Goal: Information Seeking & Learning: Find specific fact

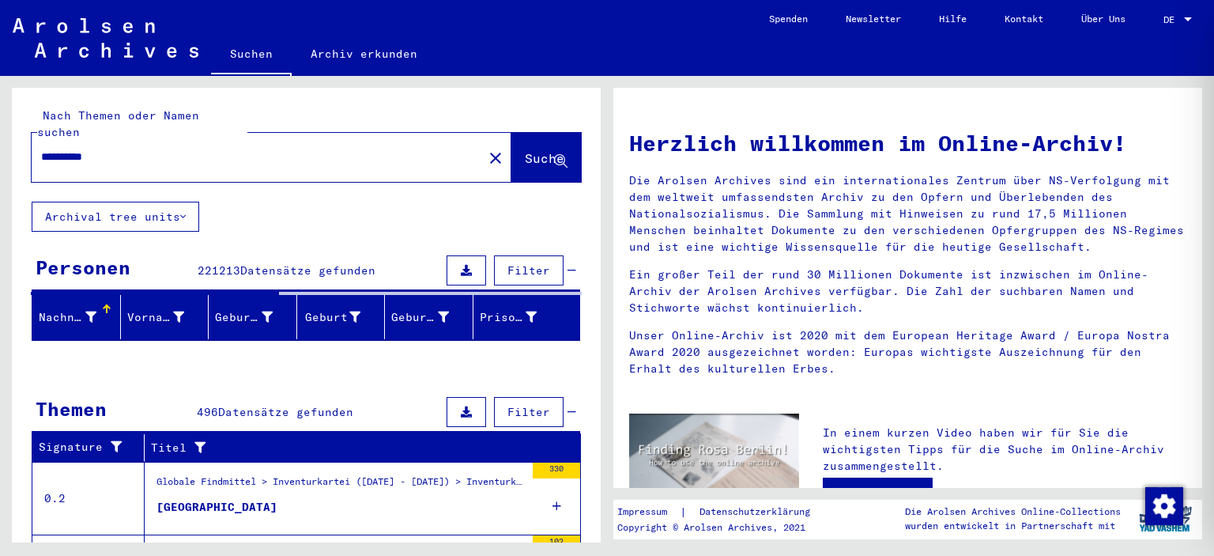
click at [1183, 21] on div at bounding box center [1188, 19] width 14 height 11
click at [1152, 26] on span "English" at bounding box center [1148, 28] width 39 height 12
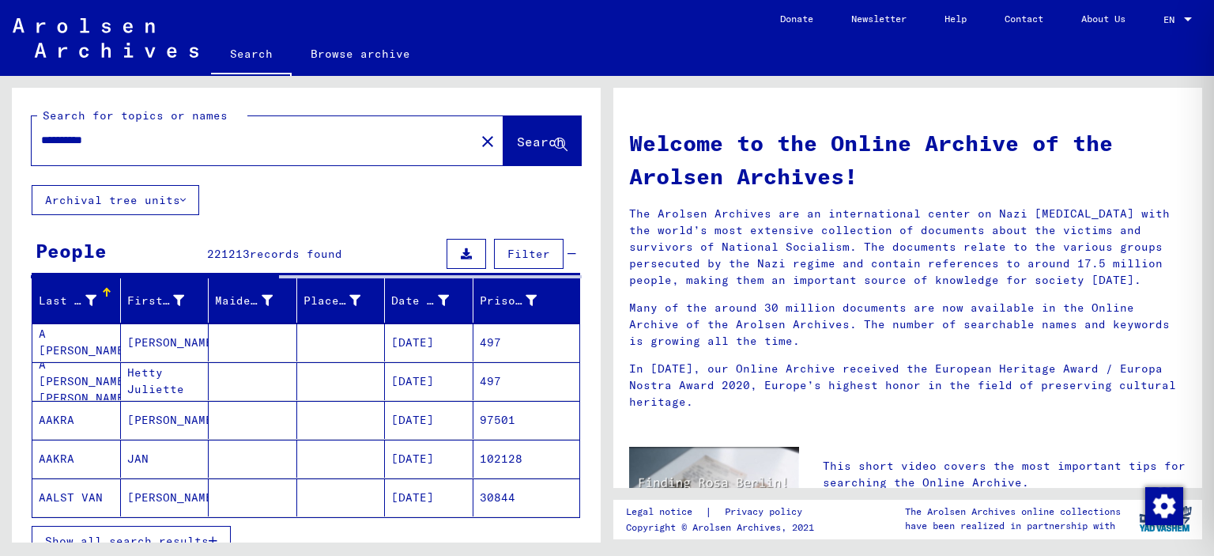
click at [525, 247] on span "Filter" at bounding box center [528, 254] width 43 height 14
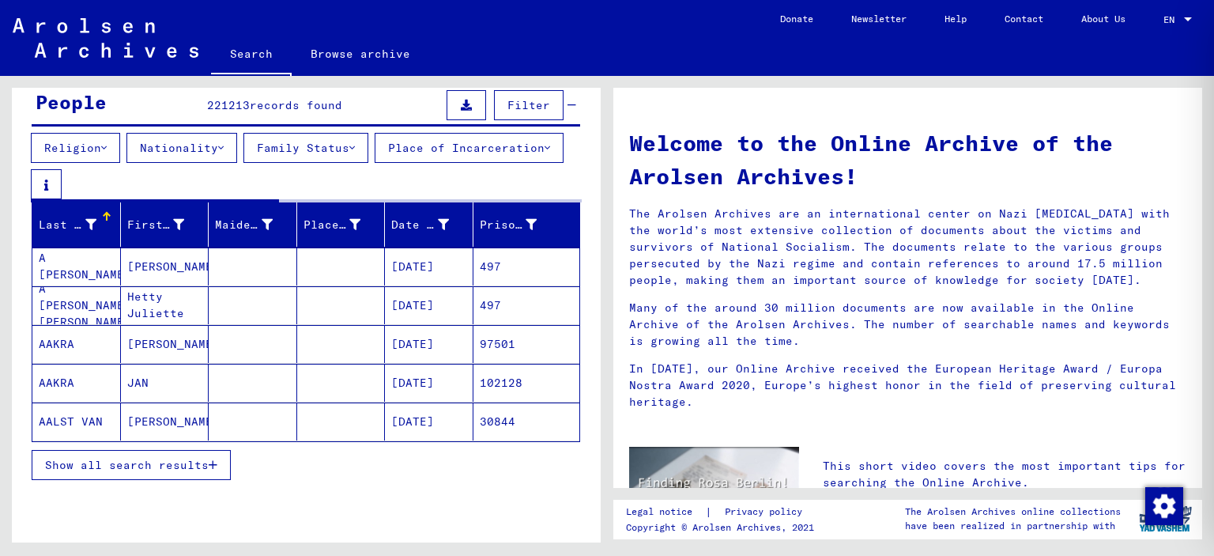
scroll to position [158, 0]
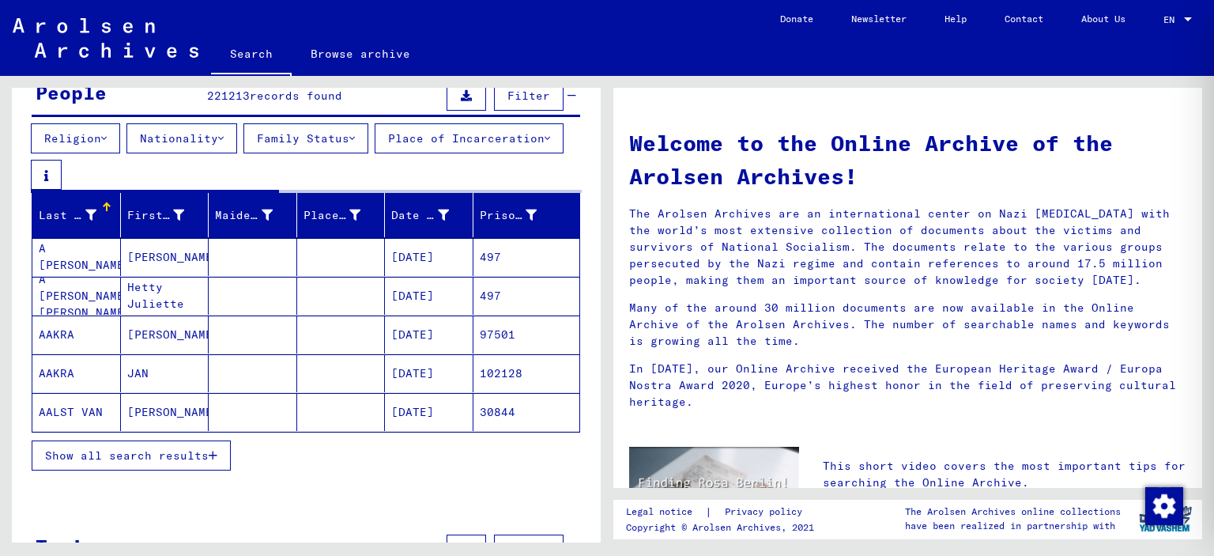
click at [187, 126] on button "Nationality" at bounding box center [181, 138] width 111 height 30
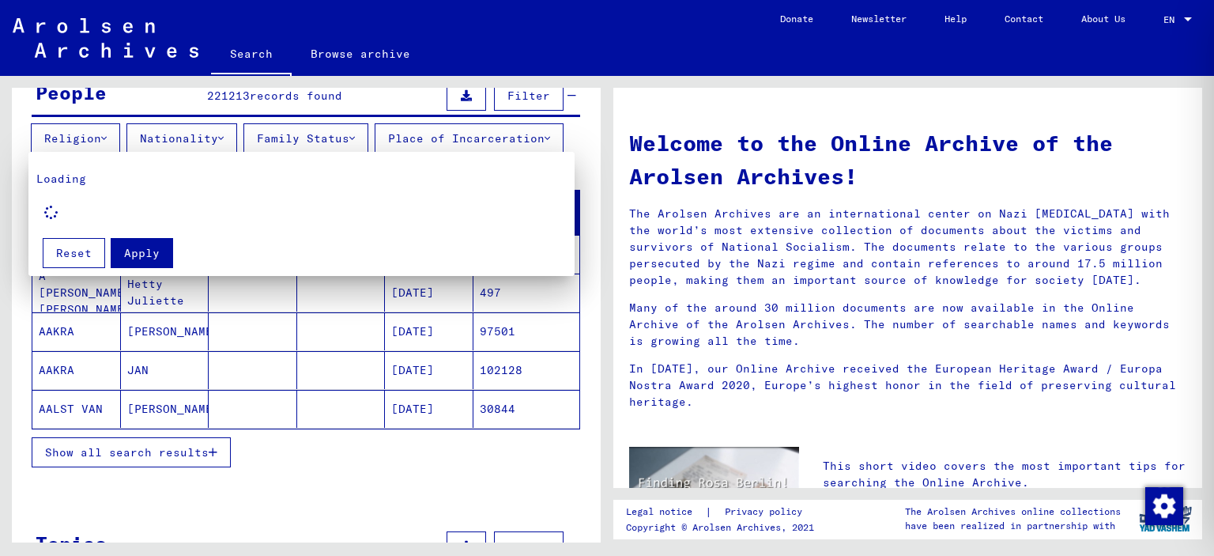
click at [223, 141] on div at bounding box center [607, 278] width 1214 height 556
click at [224, 135] on icon at bounding box center [221, 138] width 6 height 11
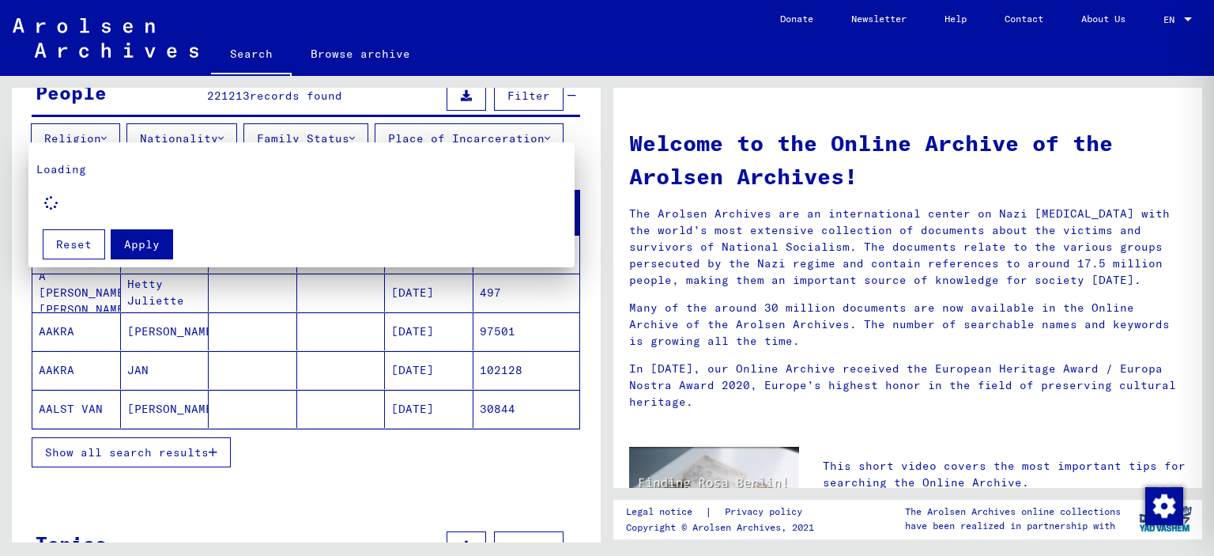
click at [310, 346] on div at bounding box center [607, 278] width 1214 height 556
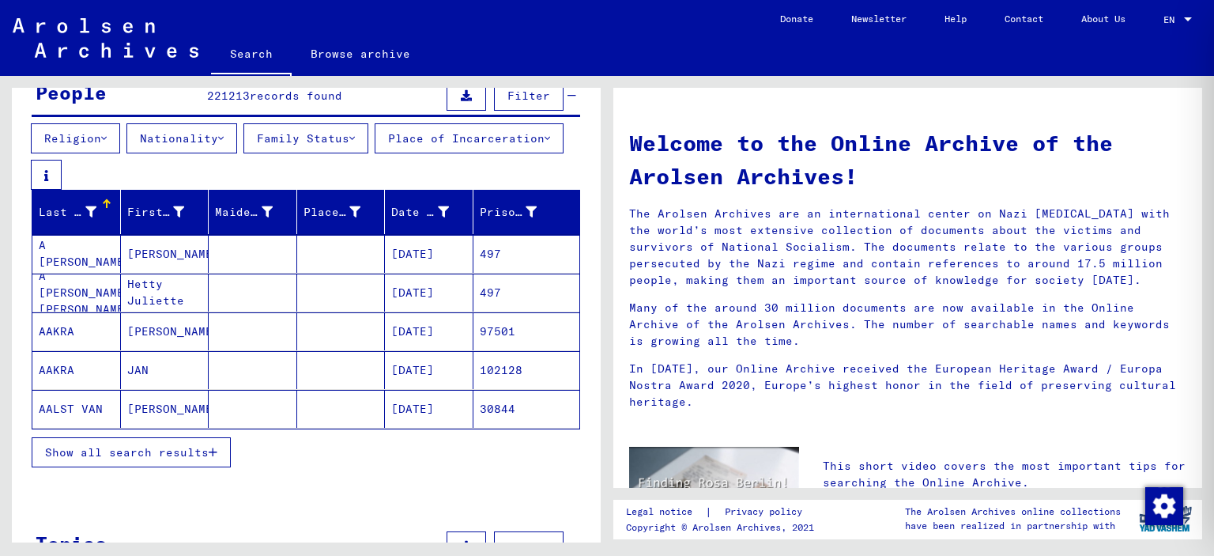
click at [375, 153] on button "Place of Incarceration" at bounding box center [469, 138] width 189 height 30
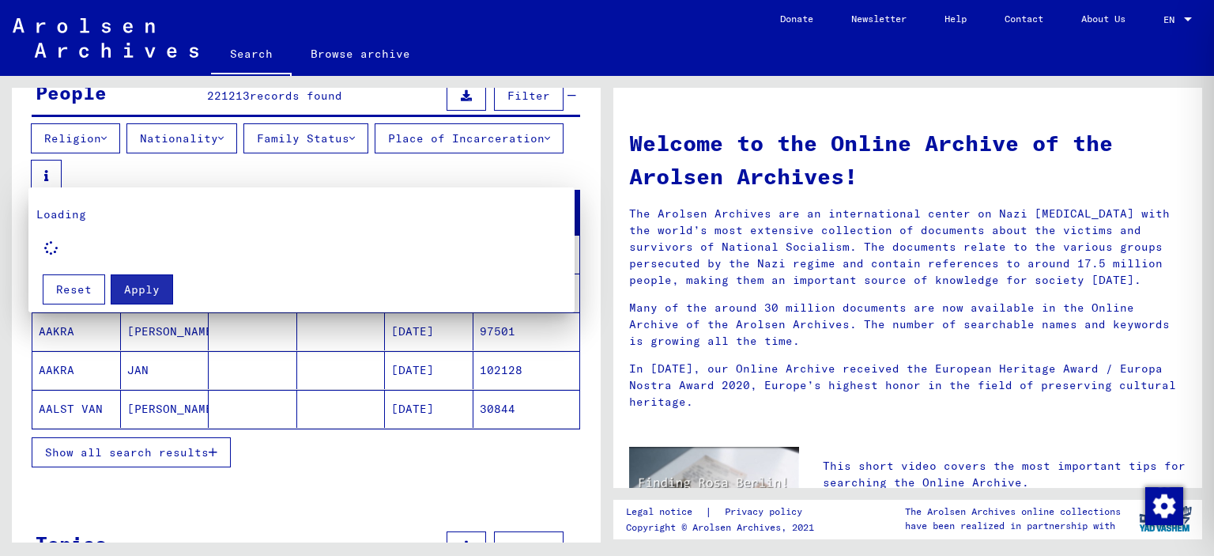
click at [168, 170] on div at bounding box center [607, 278] width 1214 height 556
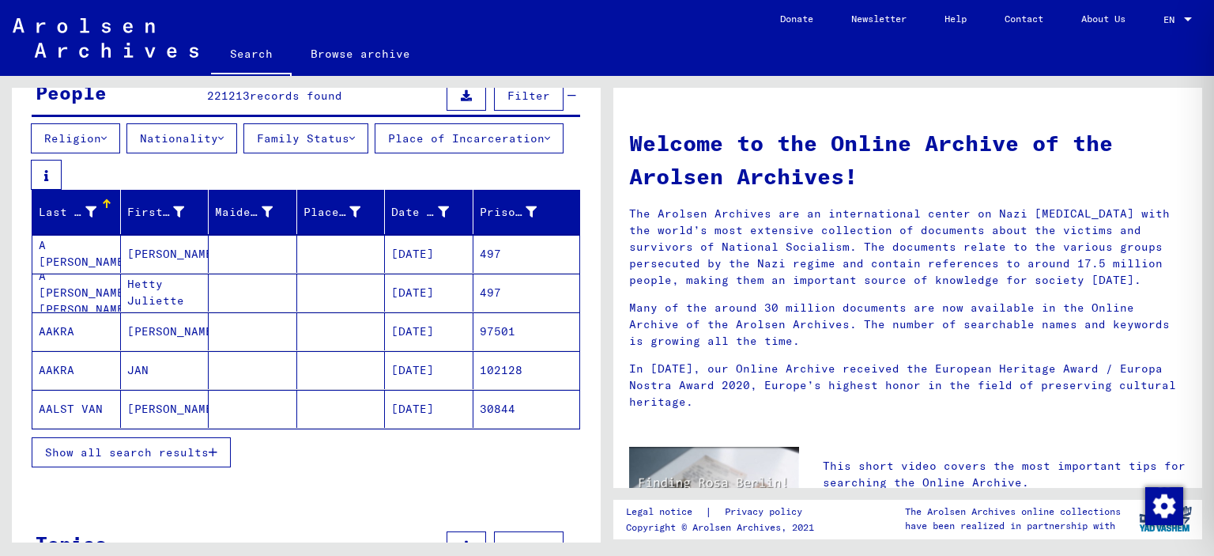
click at [333, 135] on button "Family Status" at bounding box center [305, 138] width 125 height 30
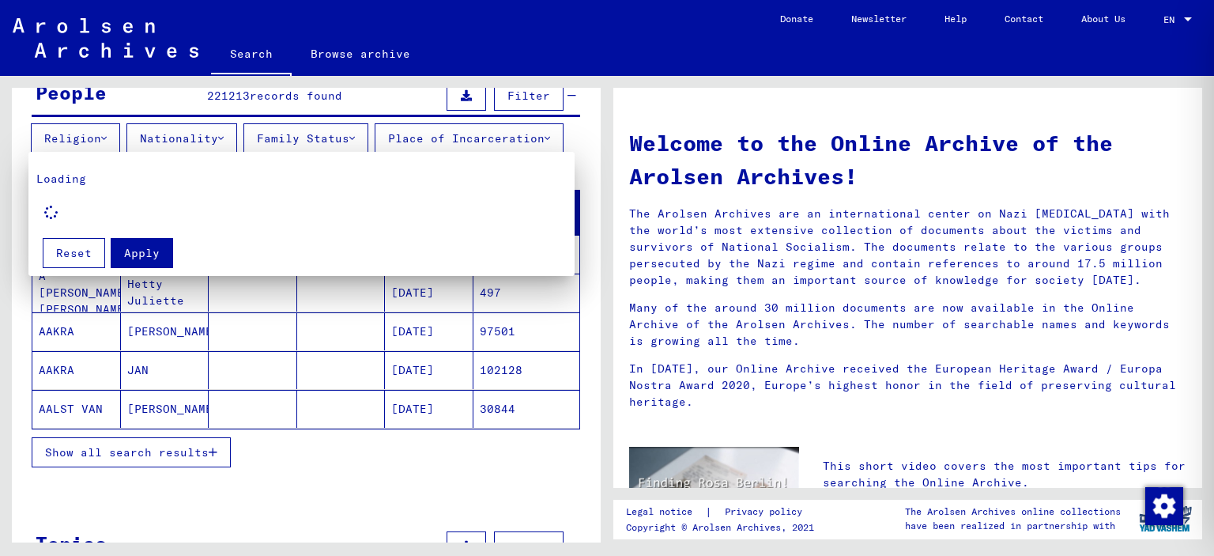
click at [333, 135] on div at bounding box center [607, 278] width 1214 height 556
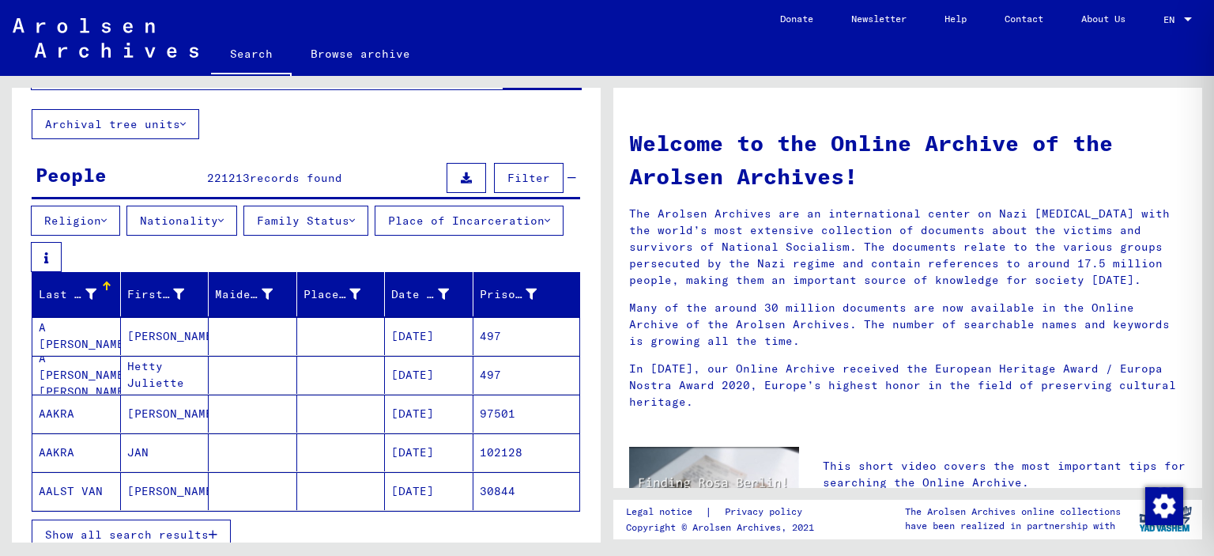
scroll to position [0, 0]
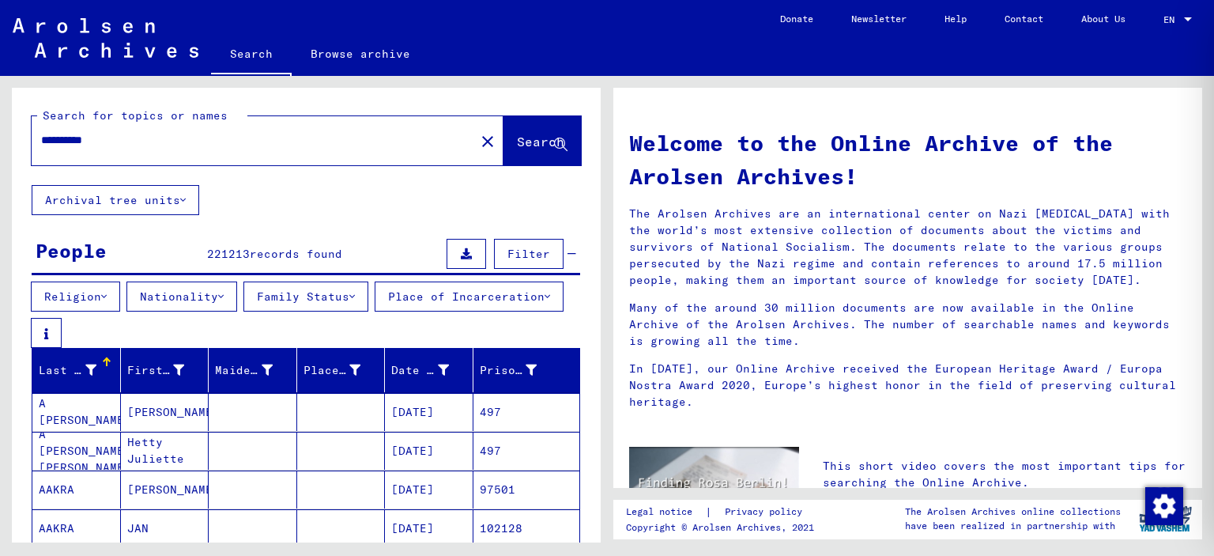
click at [226, 301] on button "Nationality" at bounding box center [181, 296] width 111 height 30
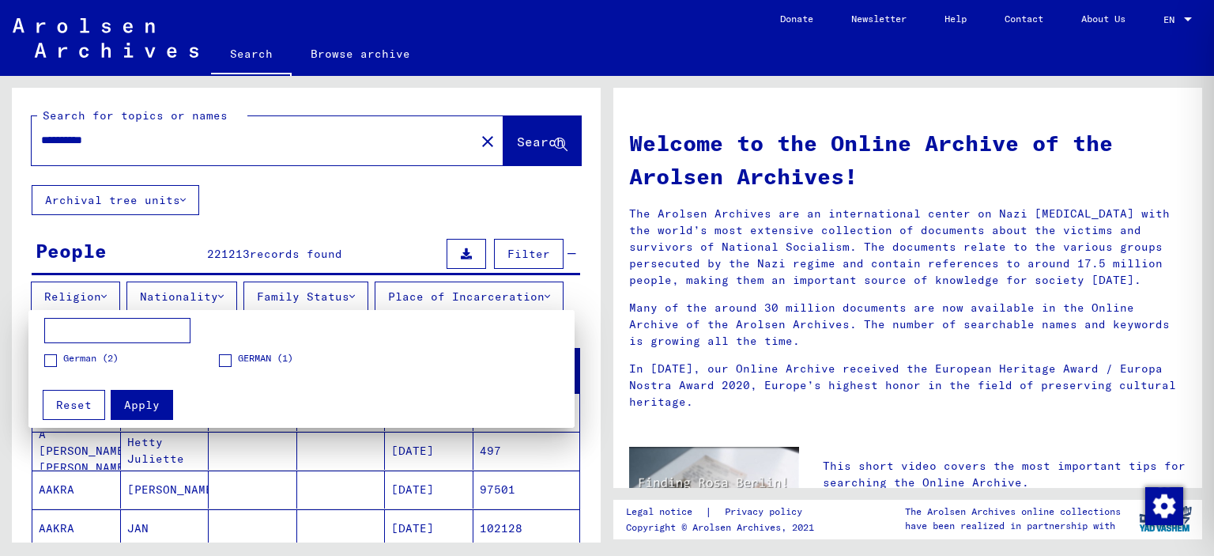
click at [129, 334] on input at bounding box center [117, 330] width 146 height 25
type input "******"
click at [130, 401] on span "Apply" at bounding box center [142, 405] width 36 height 14
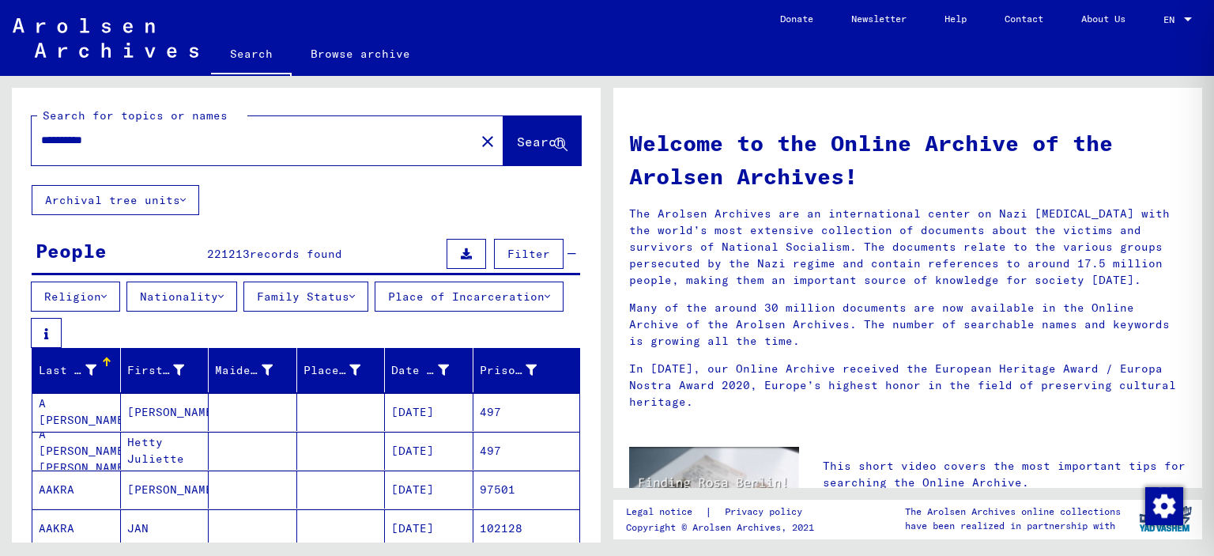
click at [207, 295] on button "Nationality" at bounding box center [181, 296] width 111 height 30
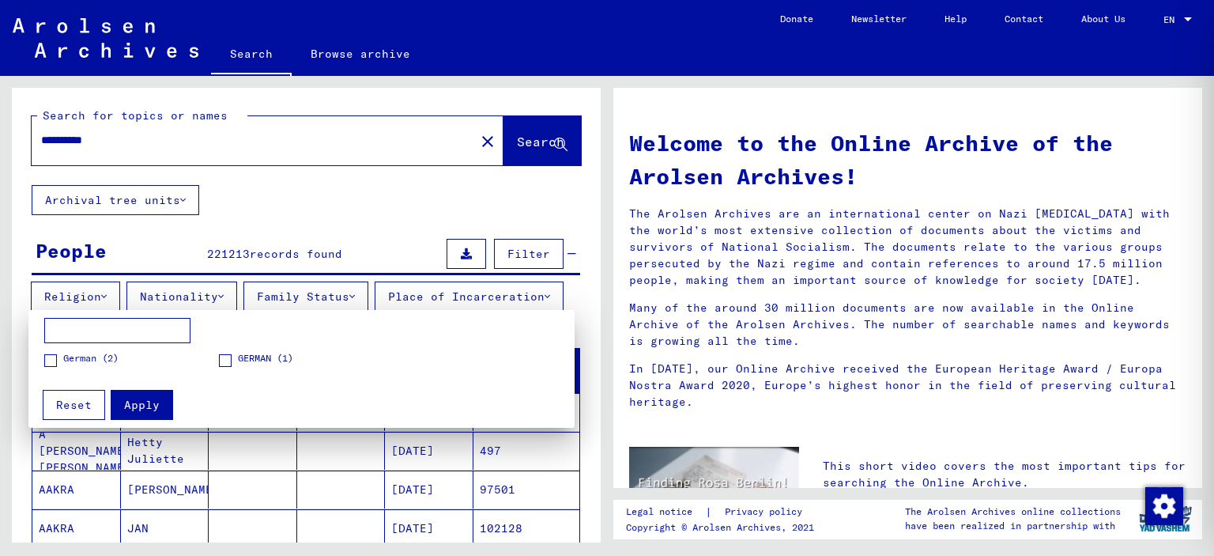
click at [124, 335] on input at bounding box center [117, 330] width 146 height 25
type input "******"
click at [158, 399] on button "Apply" at bounding box center [142, 405] width 62 height 30
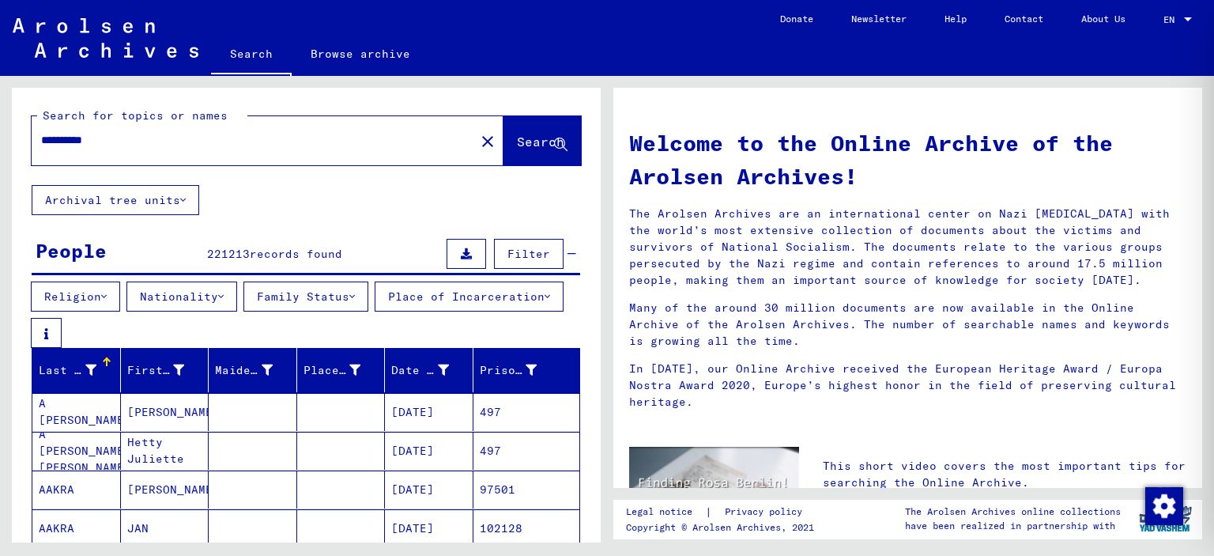
click at [66, 304] on button "Religion" at bounding box center [75, 296] width 89 height 30
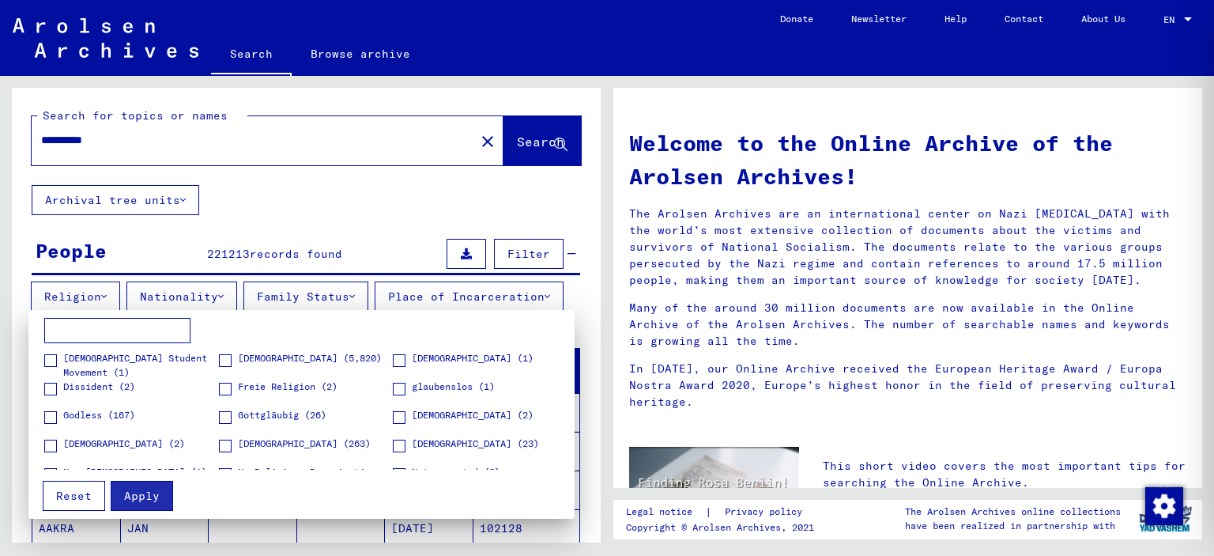
click at [219, 364] on span at bounding box center [225, 360] width 13 height 13
click at [149, 492] on span "Apply" at bounding box center [142, 496] width 36 height 14
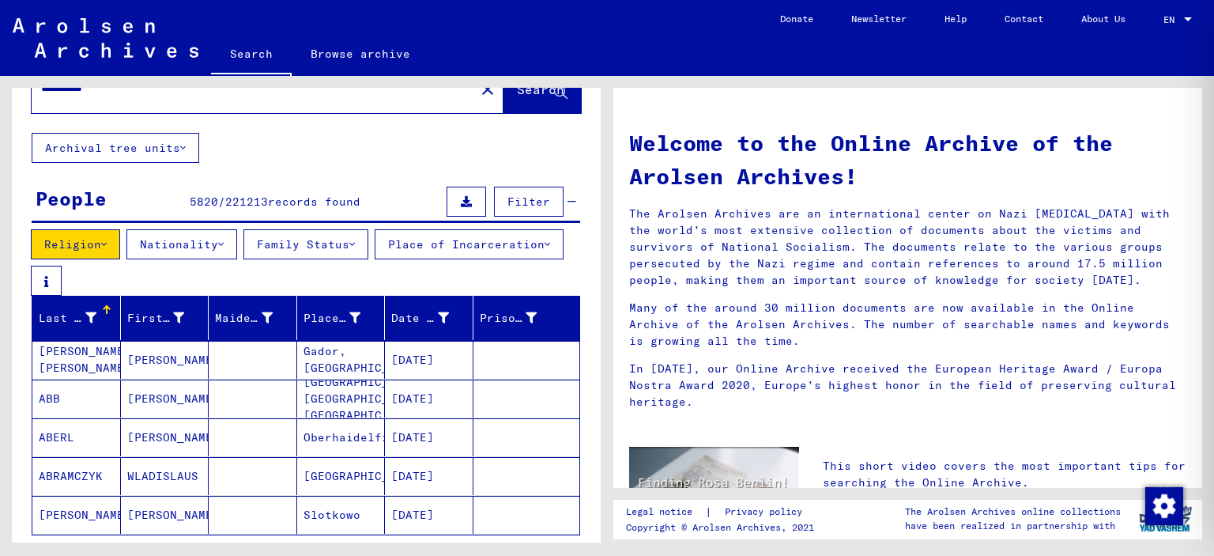
scroll to position [79, 0]
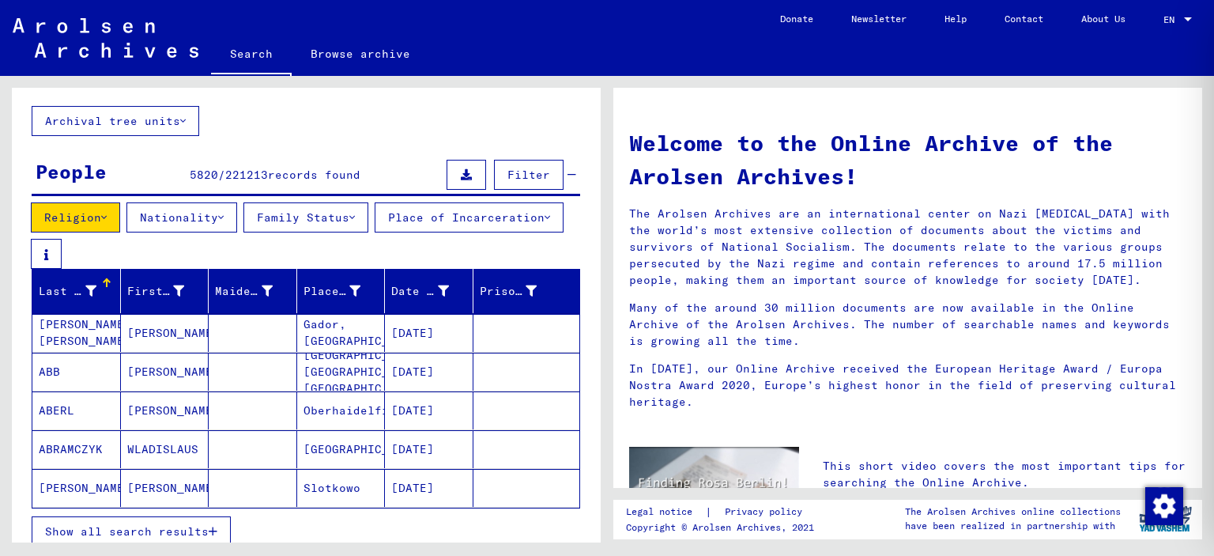
click at [289, 222] on button "Family Status" at bounding box center [305, 217] width 125 height 30
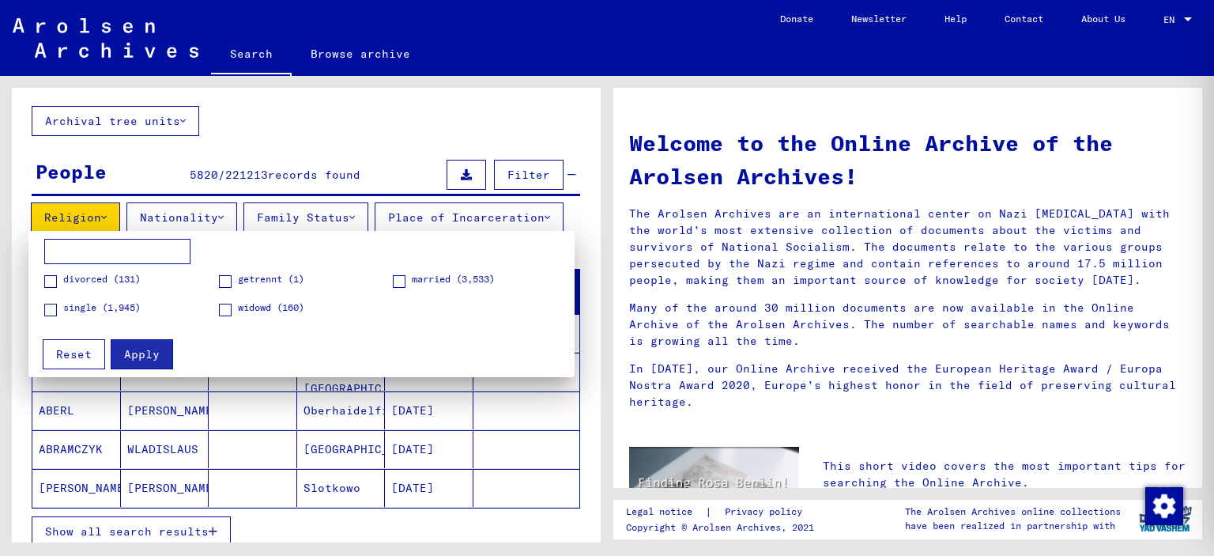
click at [401, 278] on span at bounding box center [399, 281] width 13 height 13
click at [139, 356] on span "Apply" at bounding box center [142, 354] width 36 height 14
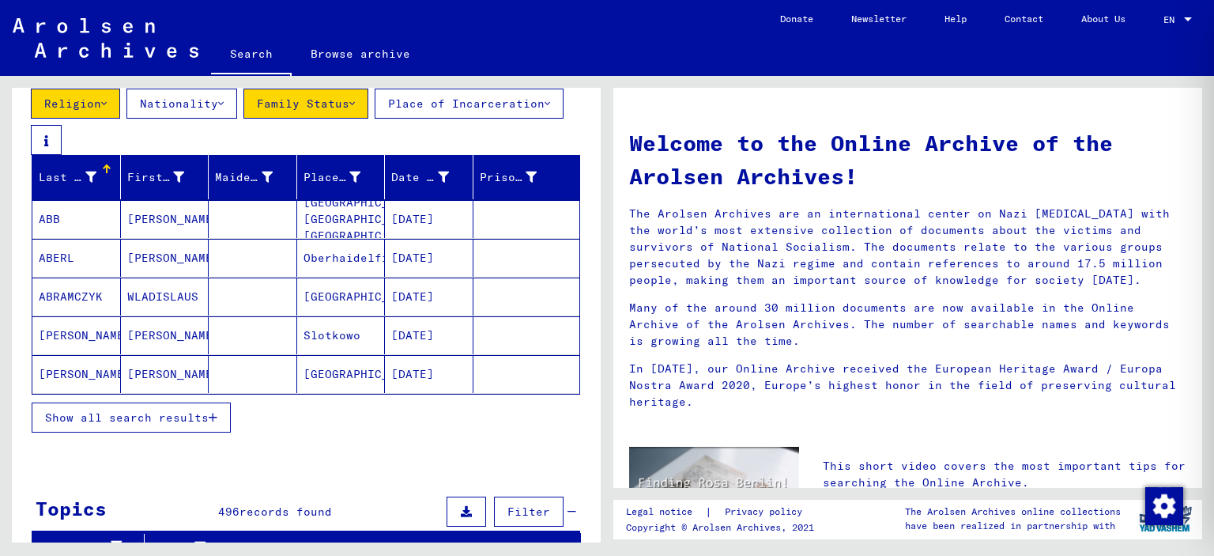
scroll to position [237, 0]
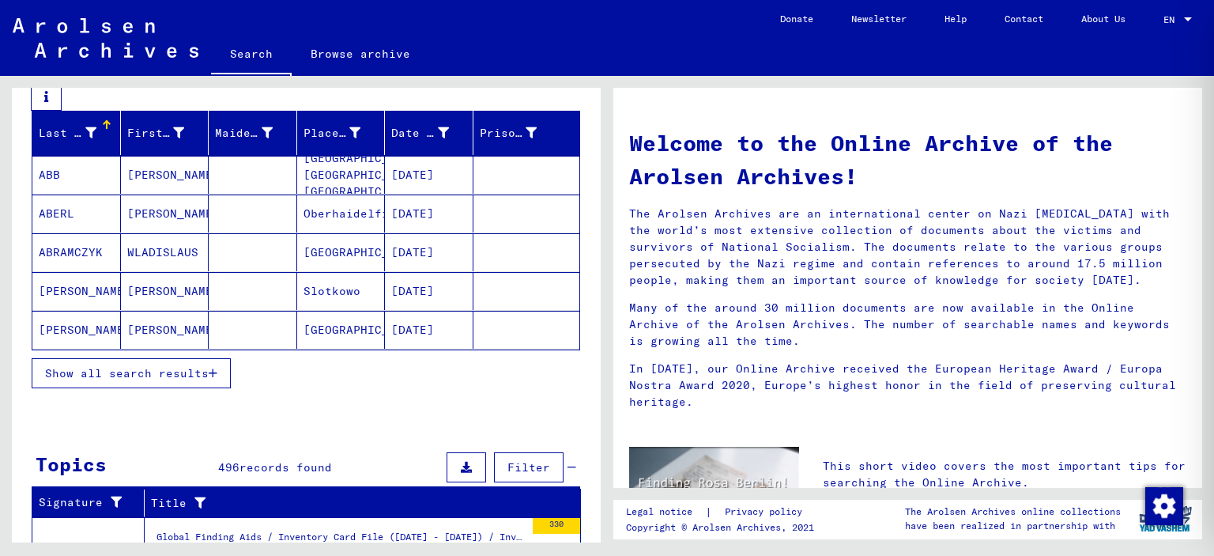
click at [199, 380] on span "Show all search results" at bounding box center [127, 373] width 164 height 14
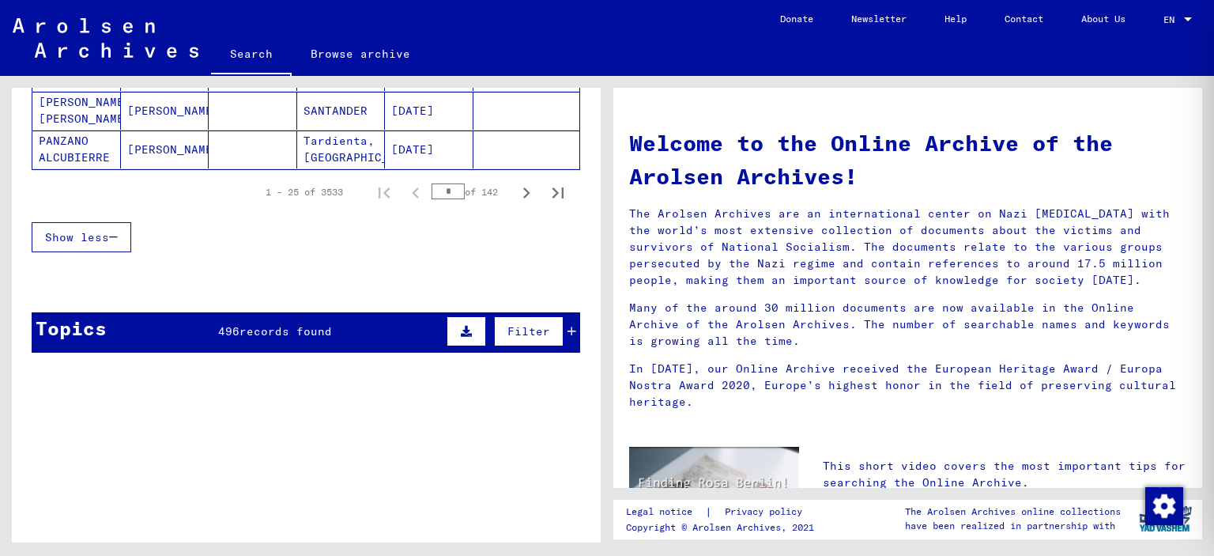
scroll to position [1028, 0]
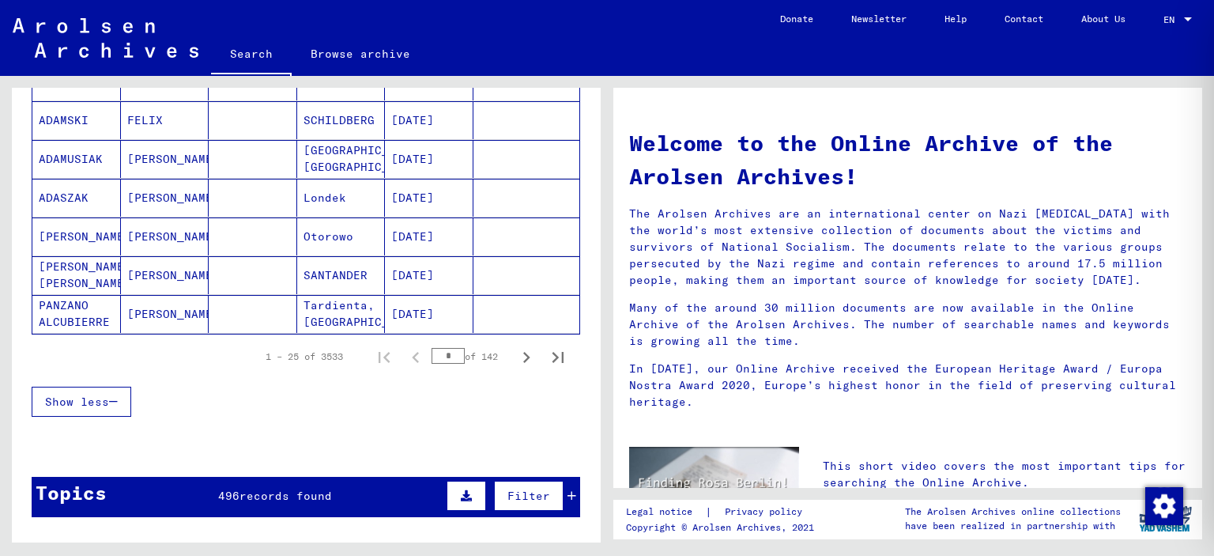
drag, startPoint x: 438, startPoint y: 356, endPoint x: 423, endPoint y: 352, distance: 15.7
click at [432, 352] on input "*" at bounding box center [448, 356] width 33 height 16
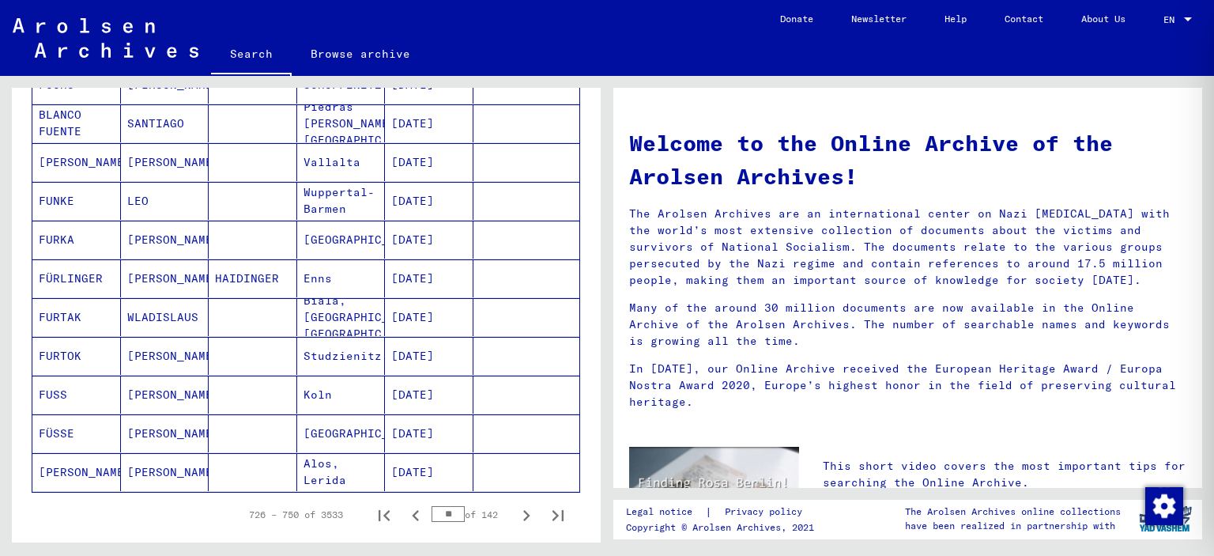
scroll to position [949, 0]
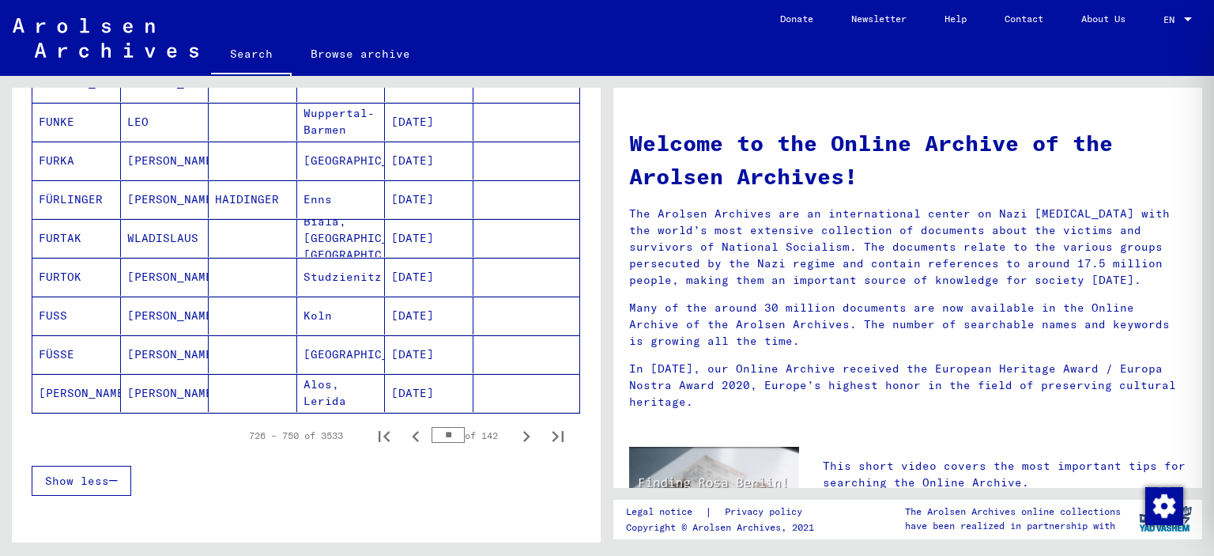
drag, startPoint x: 449, startPoint y: 436, endPoint x: 399, endPoint y: 431, distance: 50.0
click at [400, 431] on div "726 – 750 of 3533 ** of 142" at bounding box center [402, 436] width 344 height 32
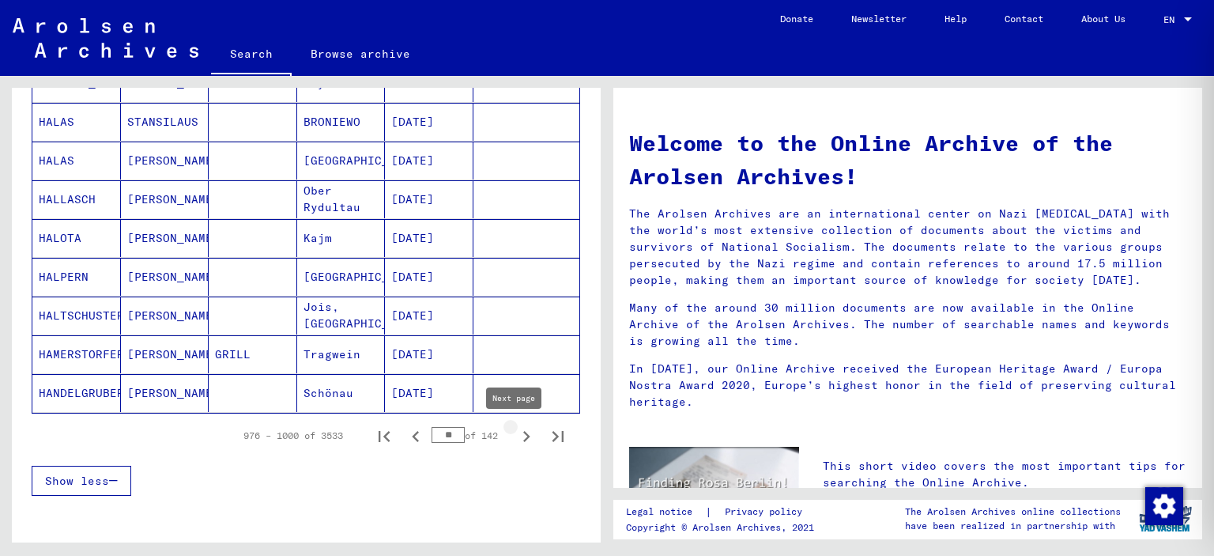
click at [515, 436] on icon "Next page" at bounding box center [526, 436] width 22 height 22
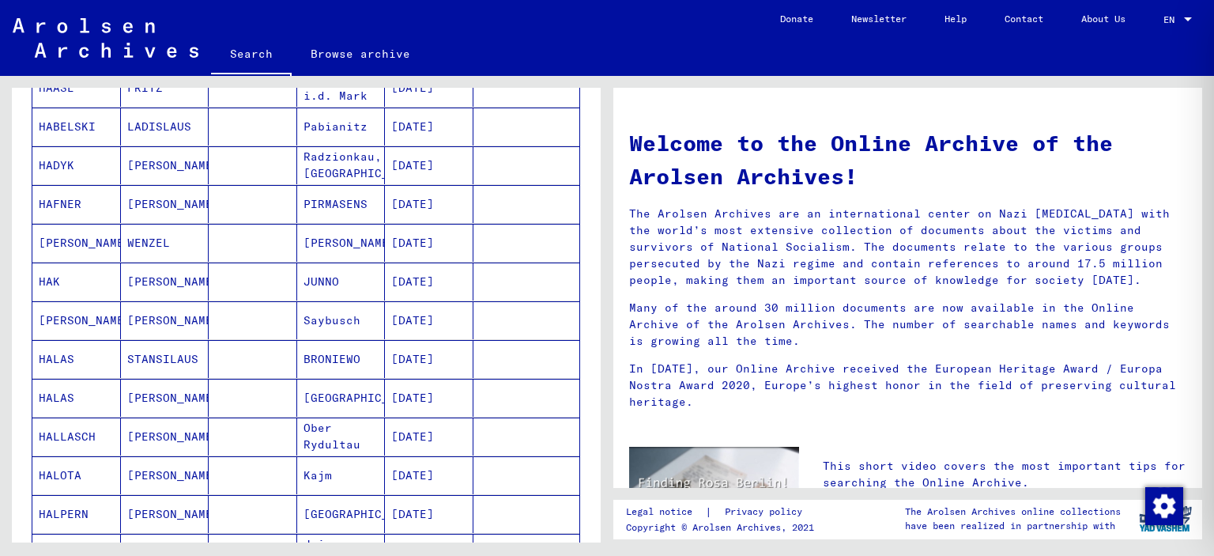
scroll to position [1031, 0]
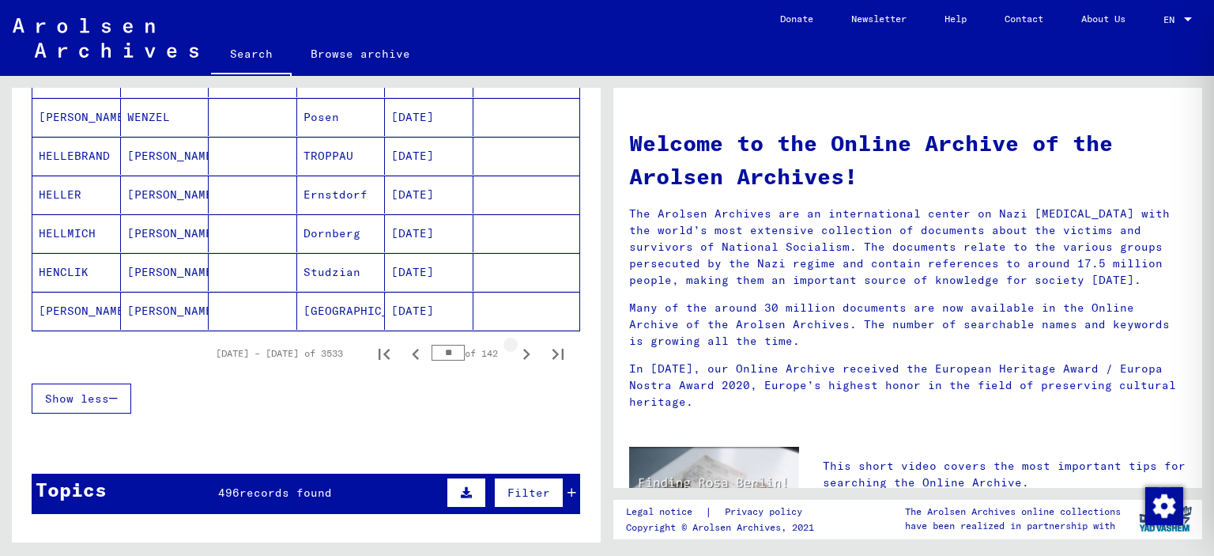
click at [523, 360] on icon "Next page" at bounding box center [526, 354] width 7 height 11
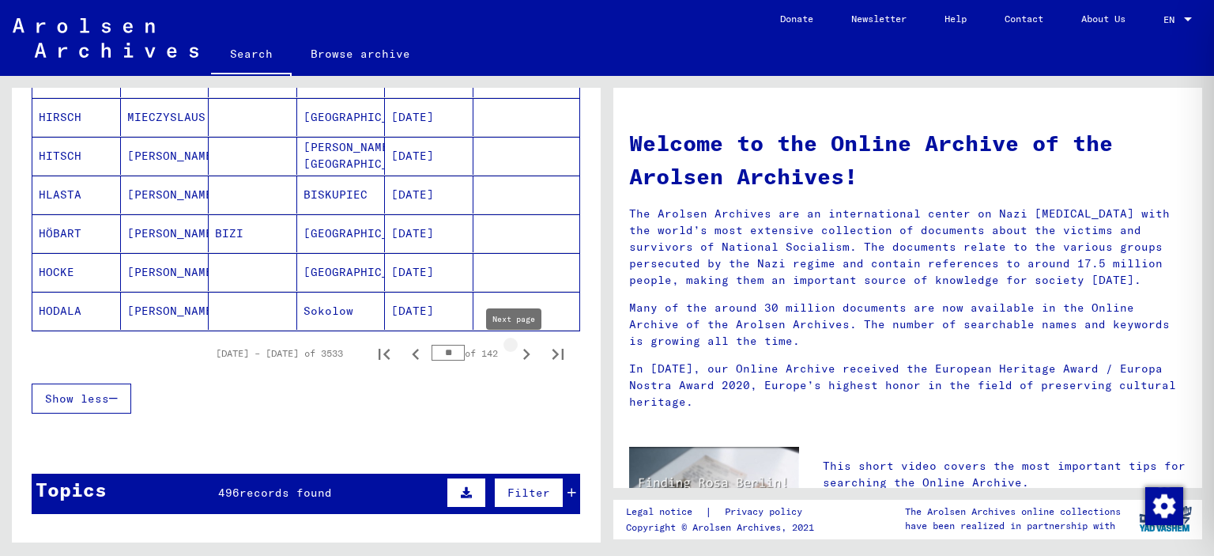
scroll to position [1028, 0]
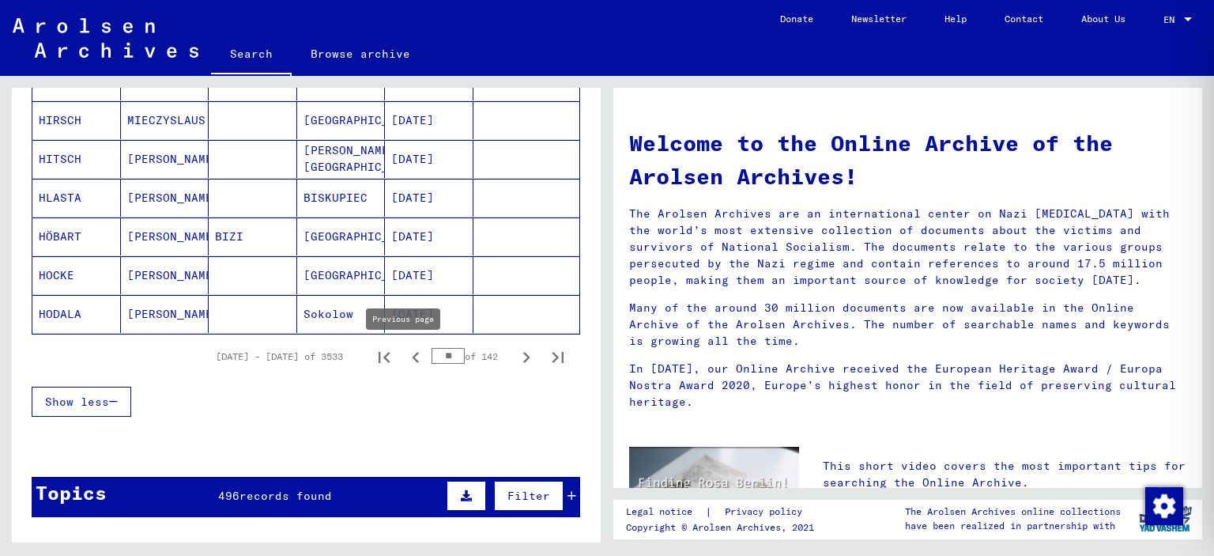
click at [412, 356] on icon "Previous page" at bounding box center [415, 357] width 7 height 11
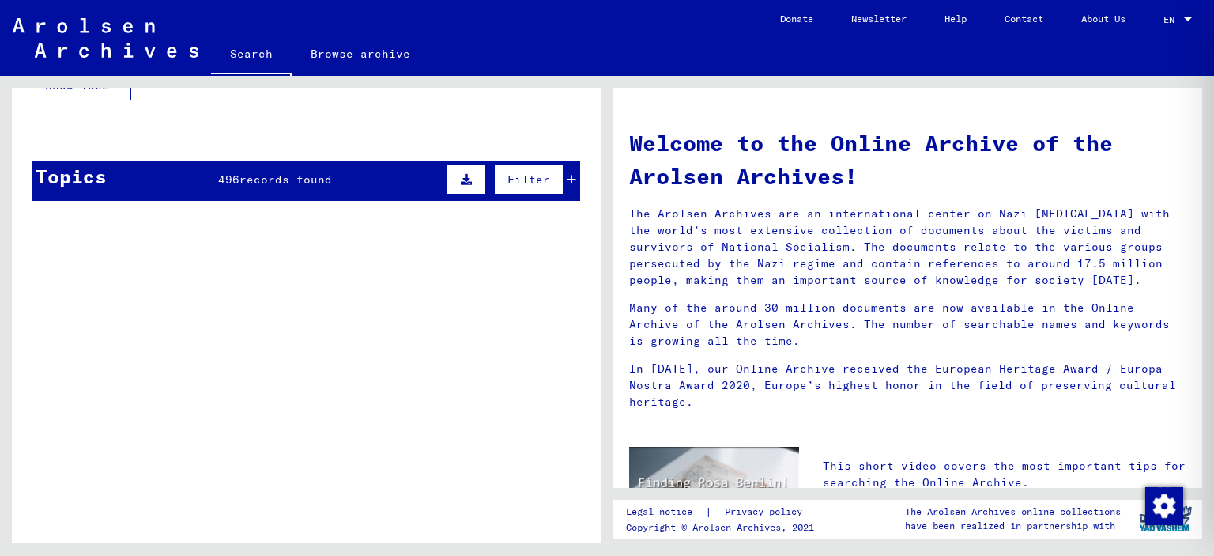
scroll to position [1107, 0]
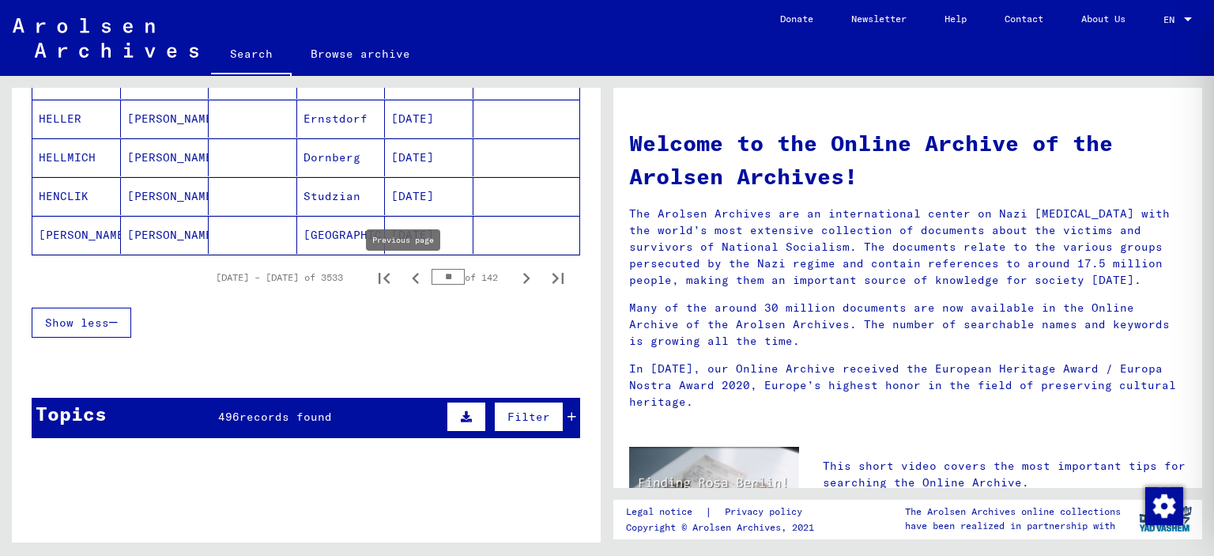
click at [409, 273] on icon "Previous page" at bounding box center [416, 278] width 22 height 22
type input "**"
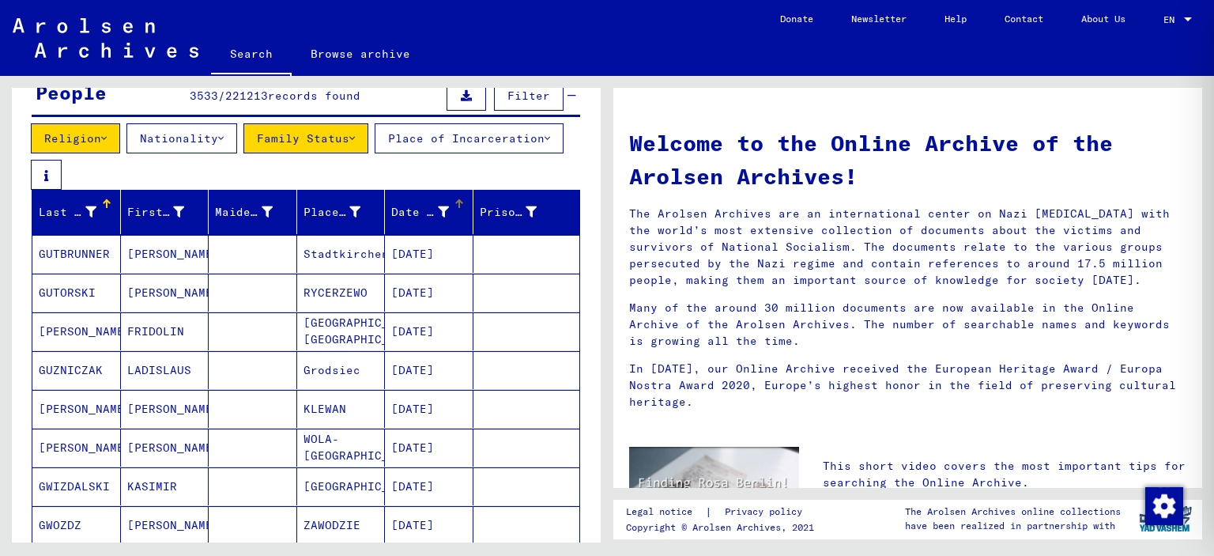
scroll to position [0, 0]
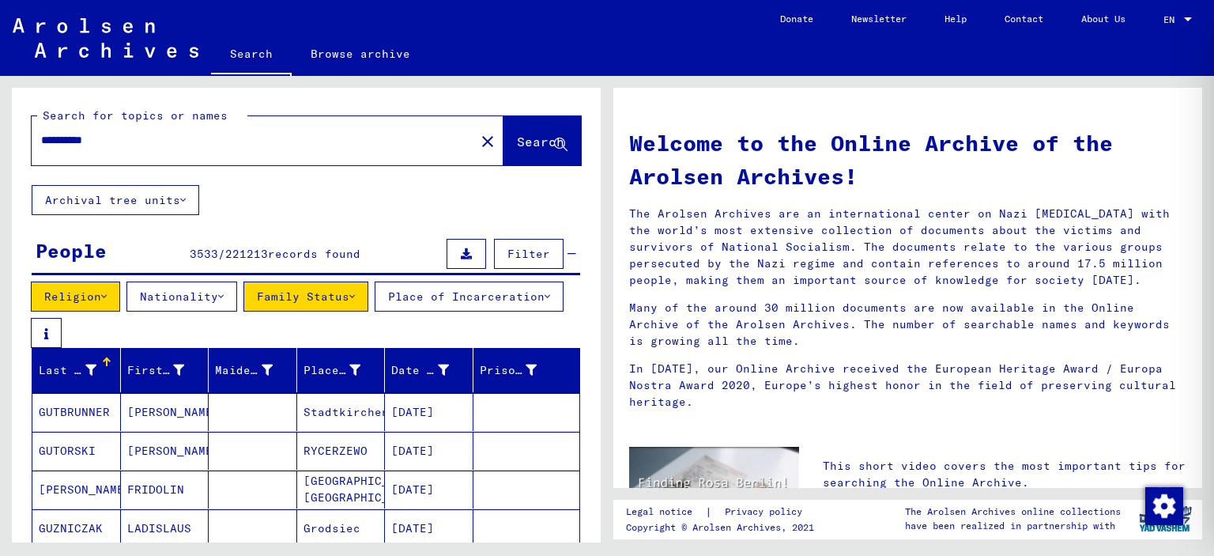
drag, startPoint x: 170, startPoint y: 145, endPoint x: 0, endPoint y: 162, distance: 170.8
click at [0, 162] on div "**********" at bounding box center [303, 309] width 607 height 466
type input "**********"
click at [520, 144] on span "Search" at bounding box center [540, 142] width 47 height 16
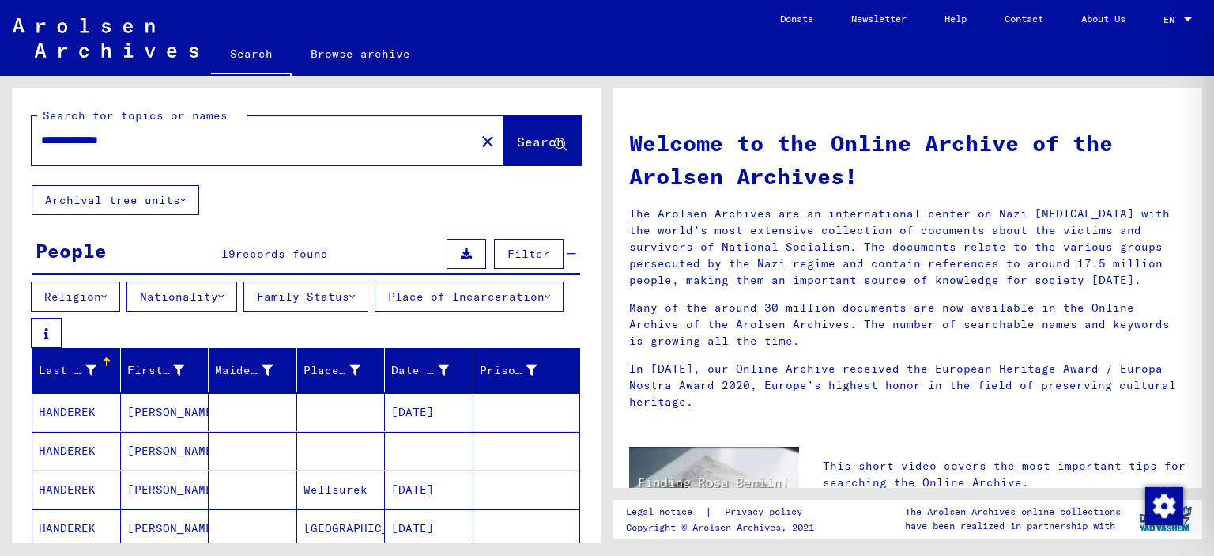
scroll to position [158, 0]
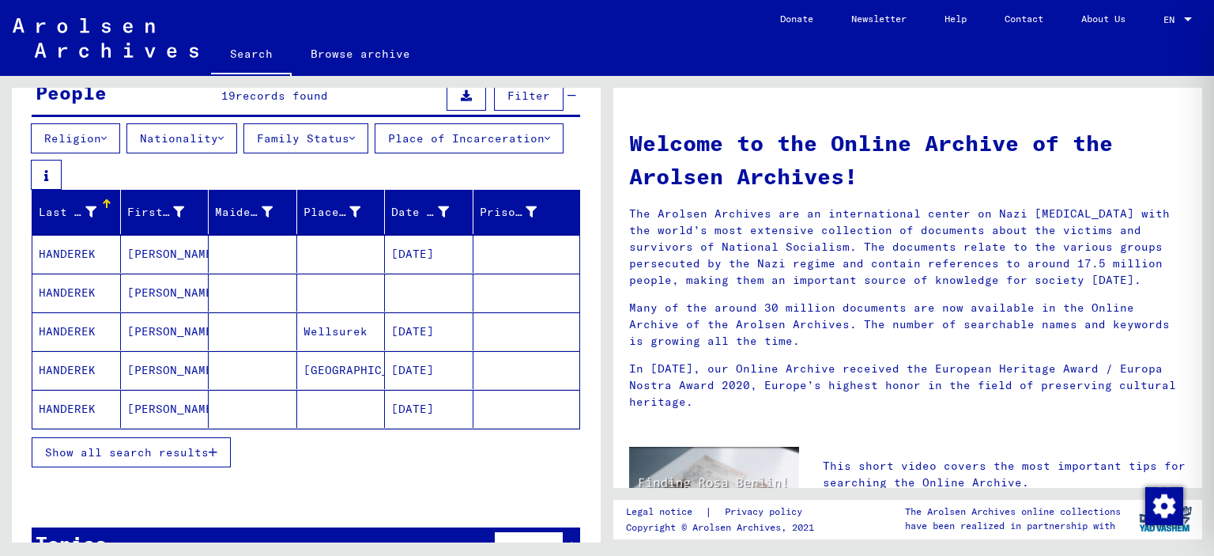
click at [202, 452] on span "Show all search results" at bounding box center [127, 452] width 164 height 14
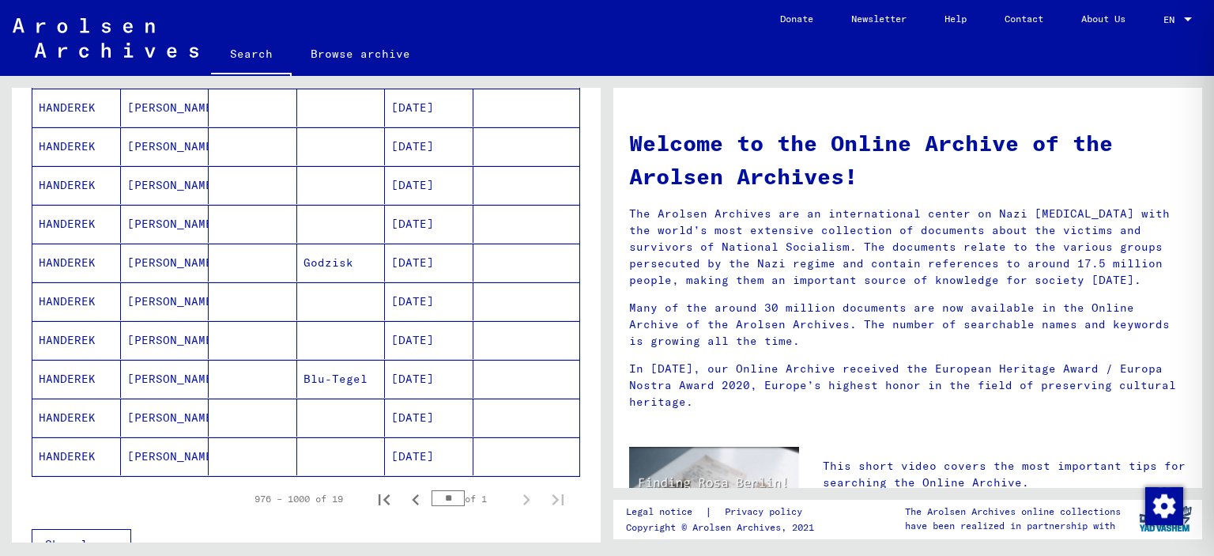
scroll to position [786, 0]
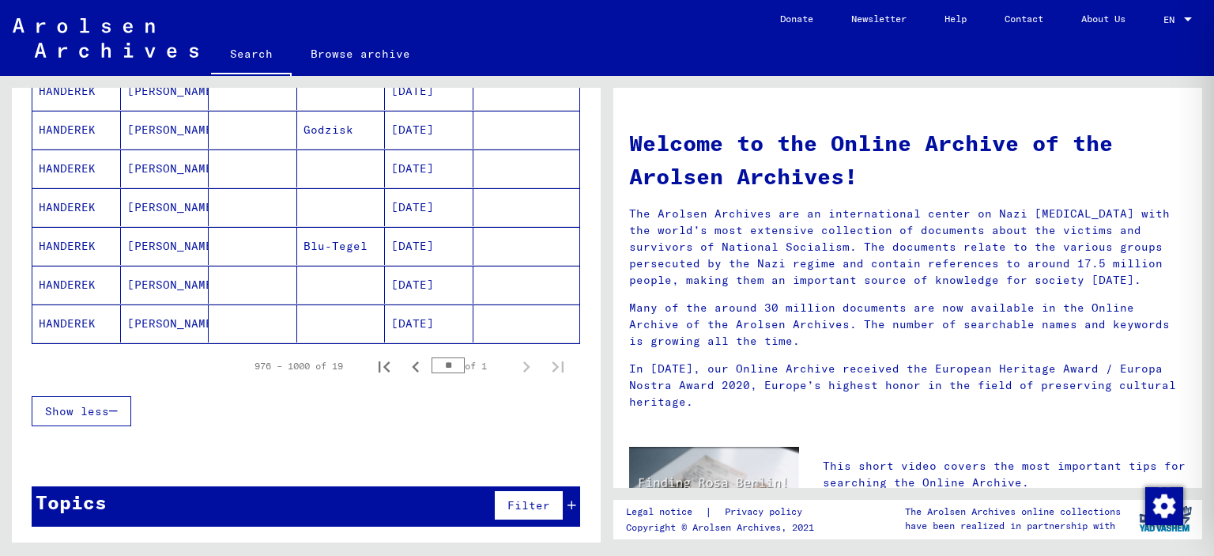
click at [232, 326] on mat-cell at bounding box center [253, 323] width 89 height 38
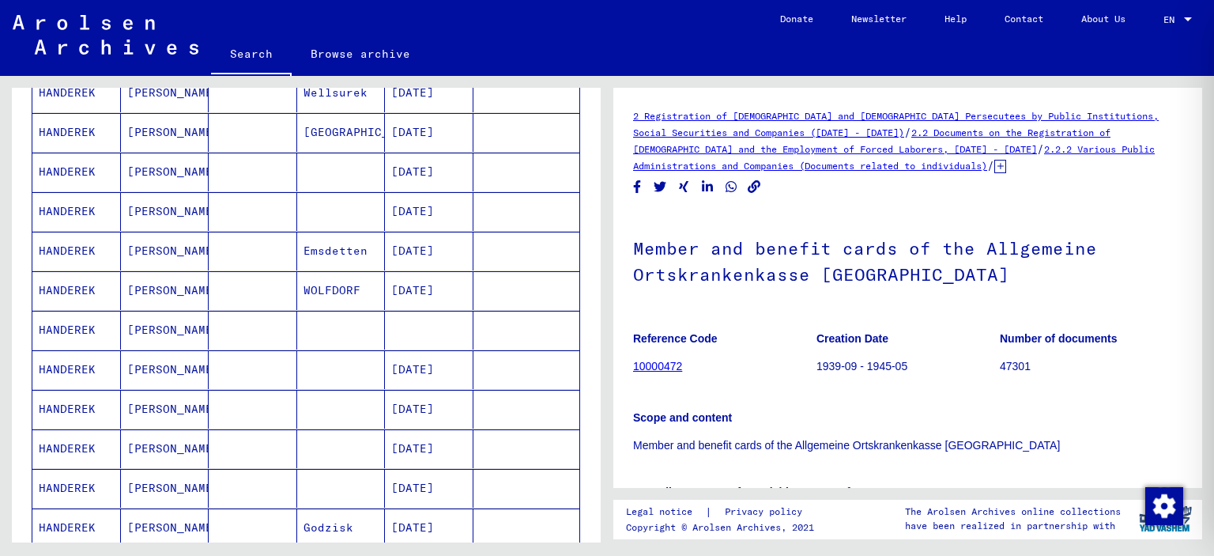
scroll to position [240, 0]
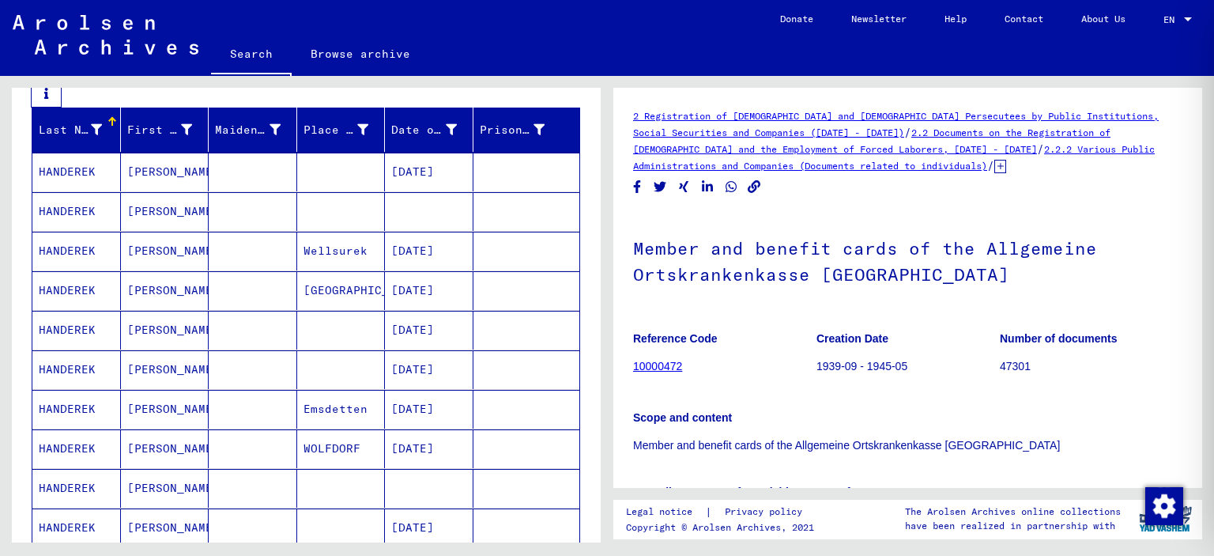
click at [247, 217] on mat-cell at bounding box center [253, 211] width 89 height 39
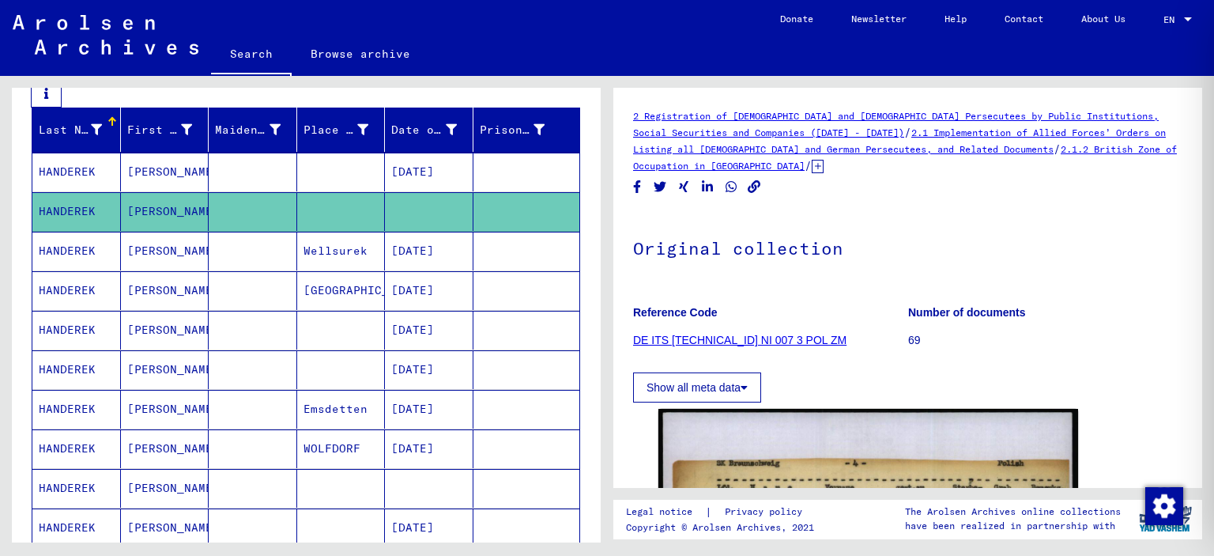
click at [724, 385] on button "Show all meta data" at bounding box center [697, 387] width 128 height 30
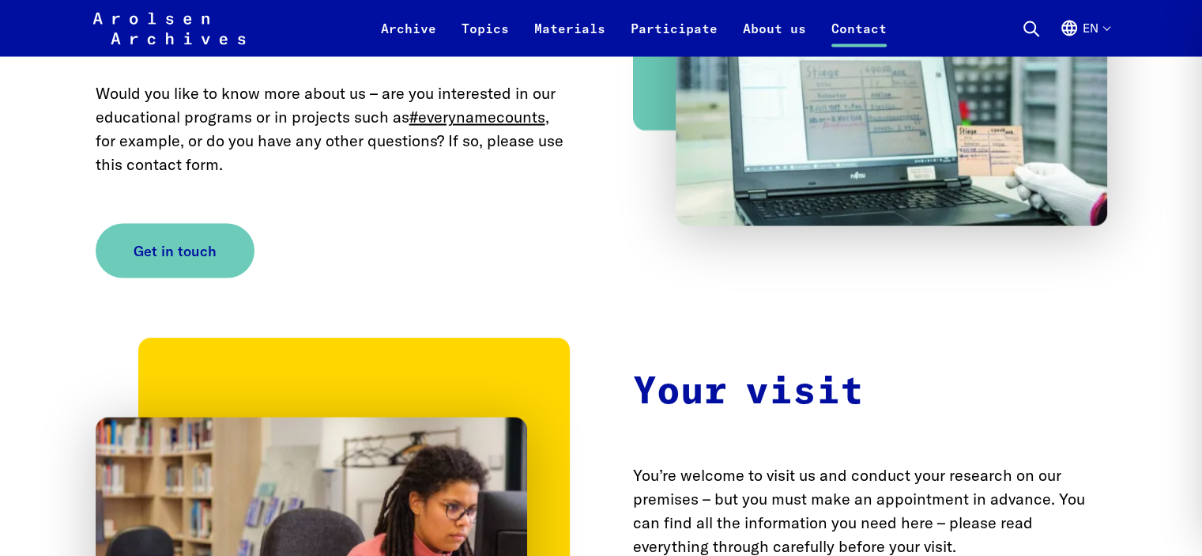
scroll to position [3083, 0]
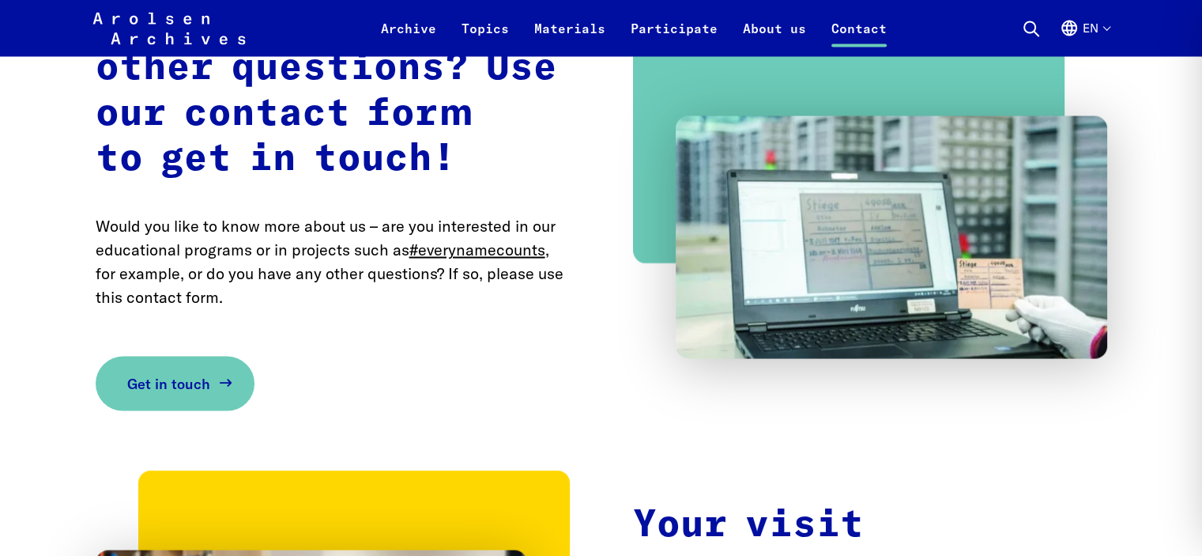
click at [192, 373] on span "Get in touch" at bounding box center [168, 383] width 83 height 21
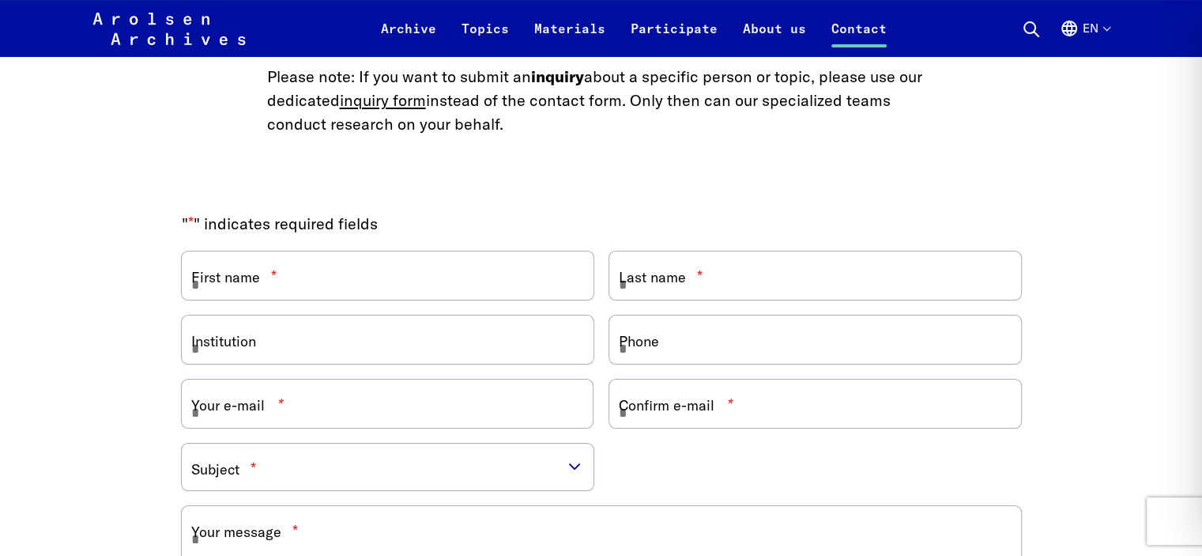
scroll to position [316, 0]
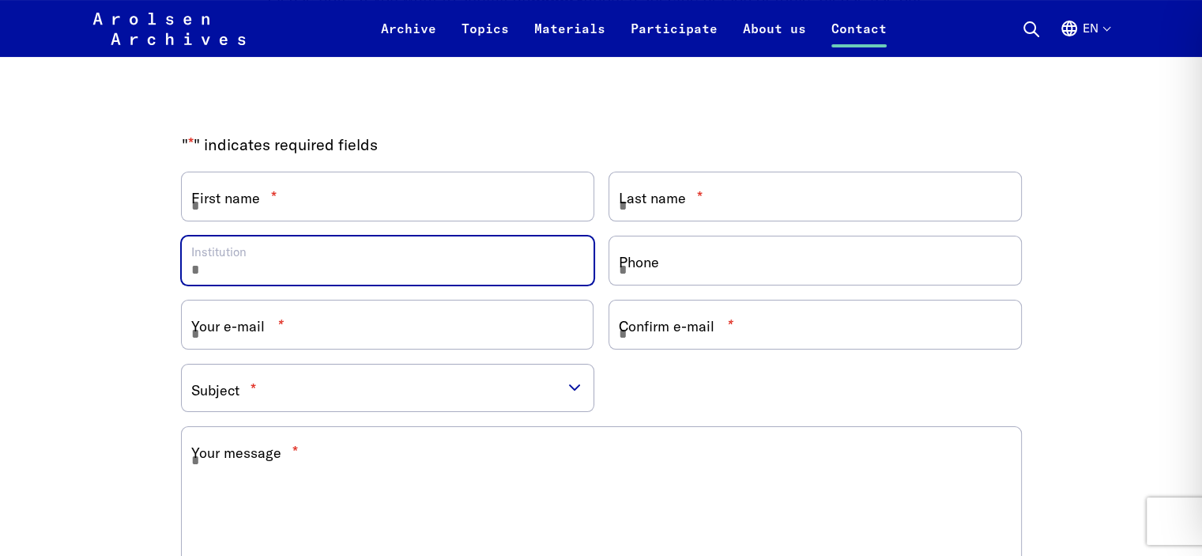
click at [504, 260] on input "Institution" at bounding box center [388, 260] width 412 height 48
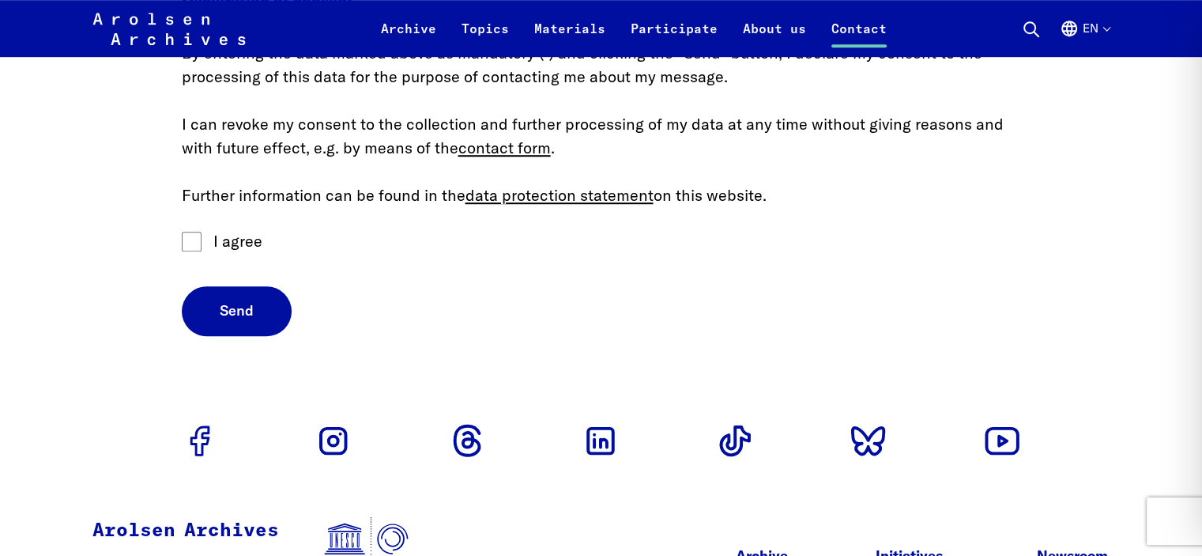
scroll to position [1315, 0]
